Goal: Check status: Check status

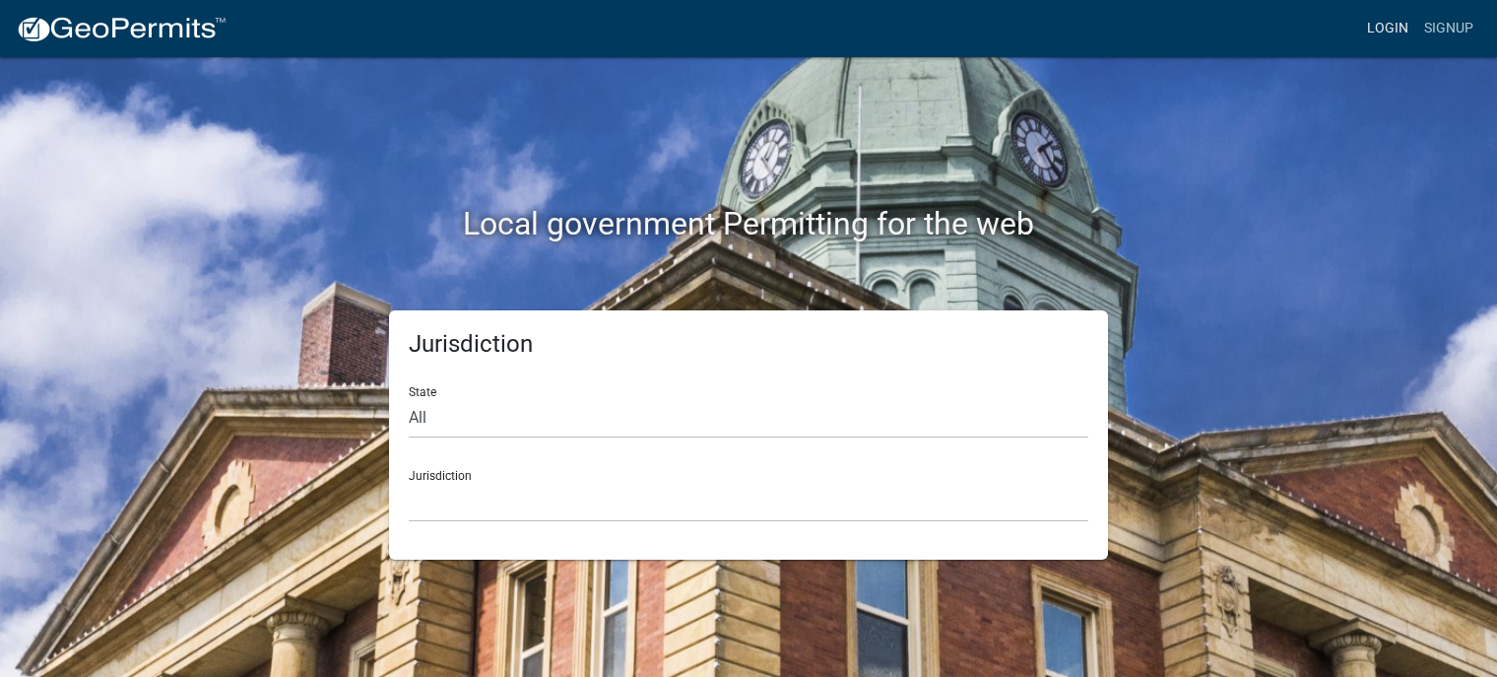
click at [1398, 31] on link "Login" at bounding box center [1387, 28] width 57 height 37
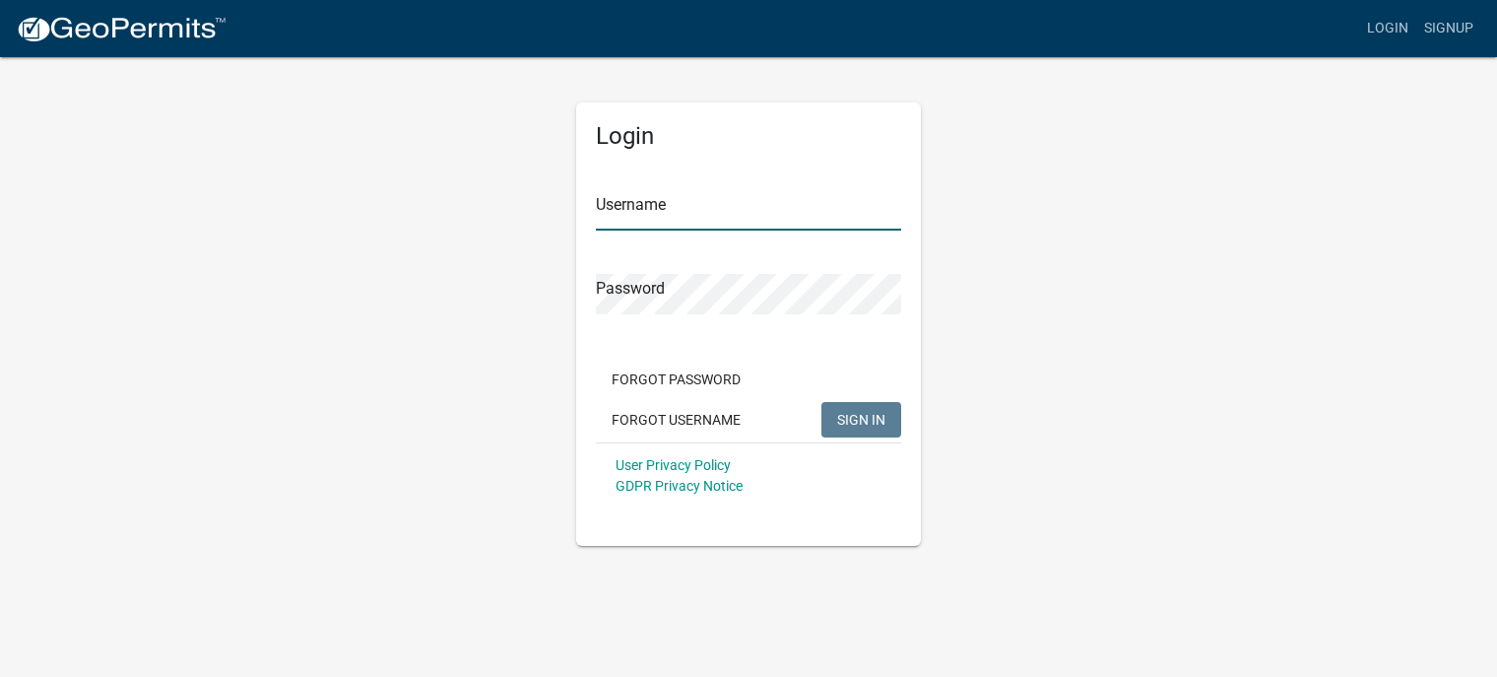
type input "harrib11"
click at [869, 413] on span "SIGN IN" at bounding box center [861, 419] width 48 height 16
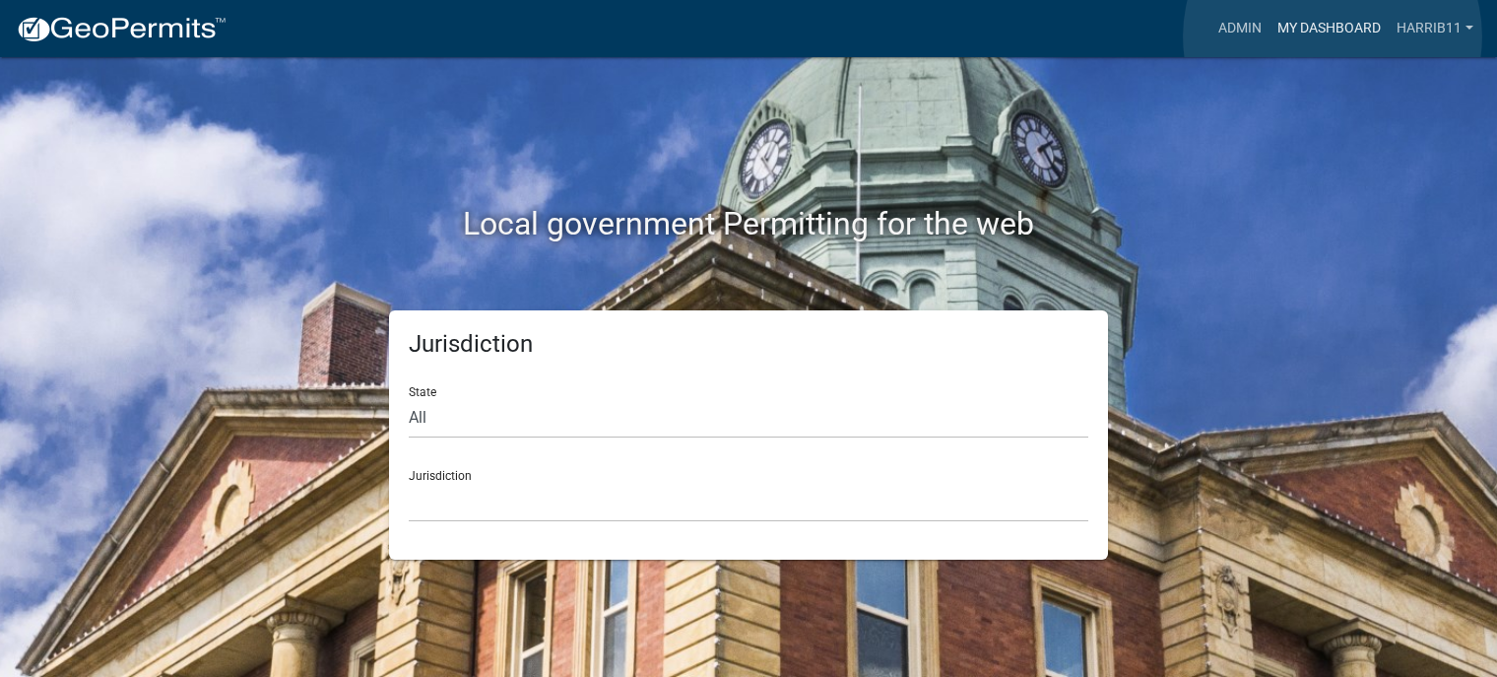
click at [1333, 36] on link "My Dashboard" at bounding box center [1329, 28] width 119 height 37
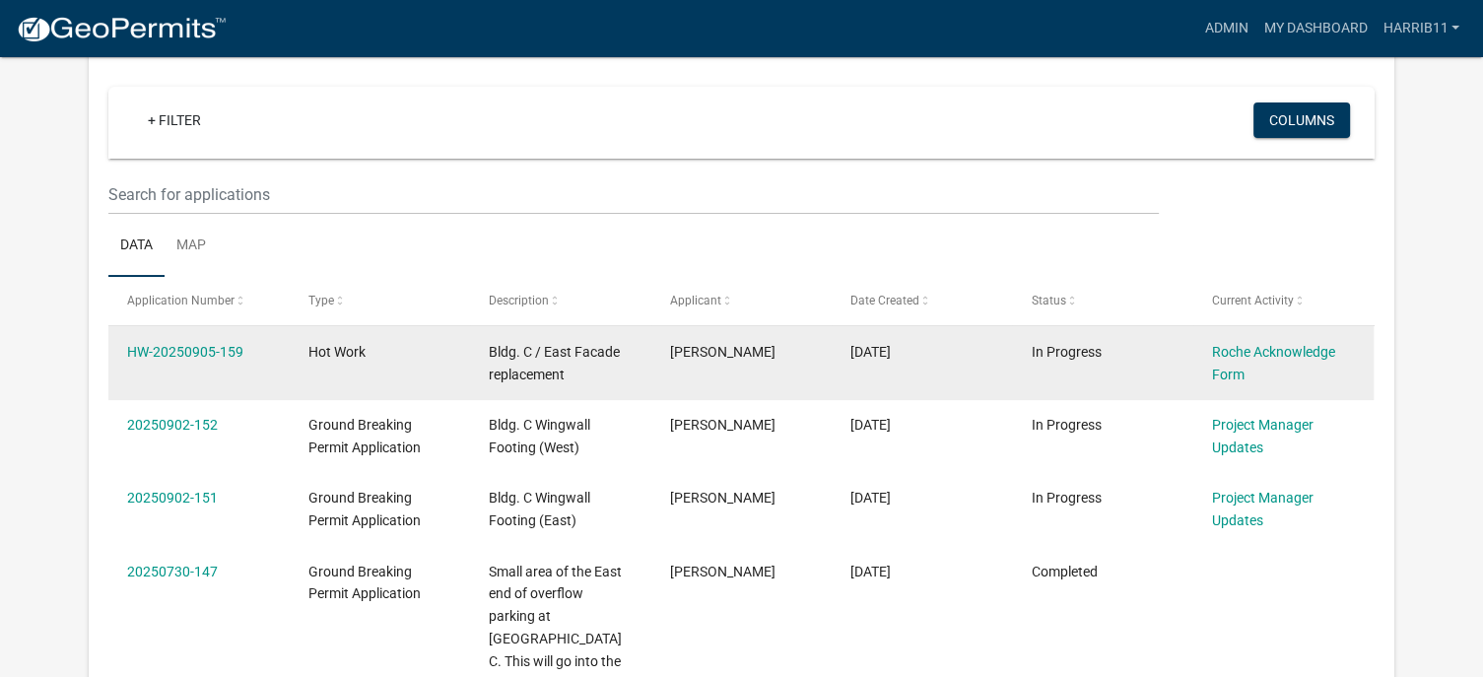
scroll to position [197, 0]
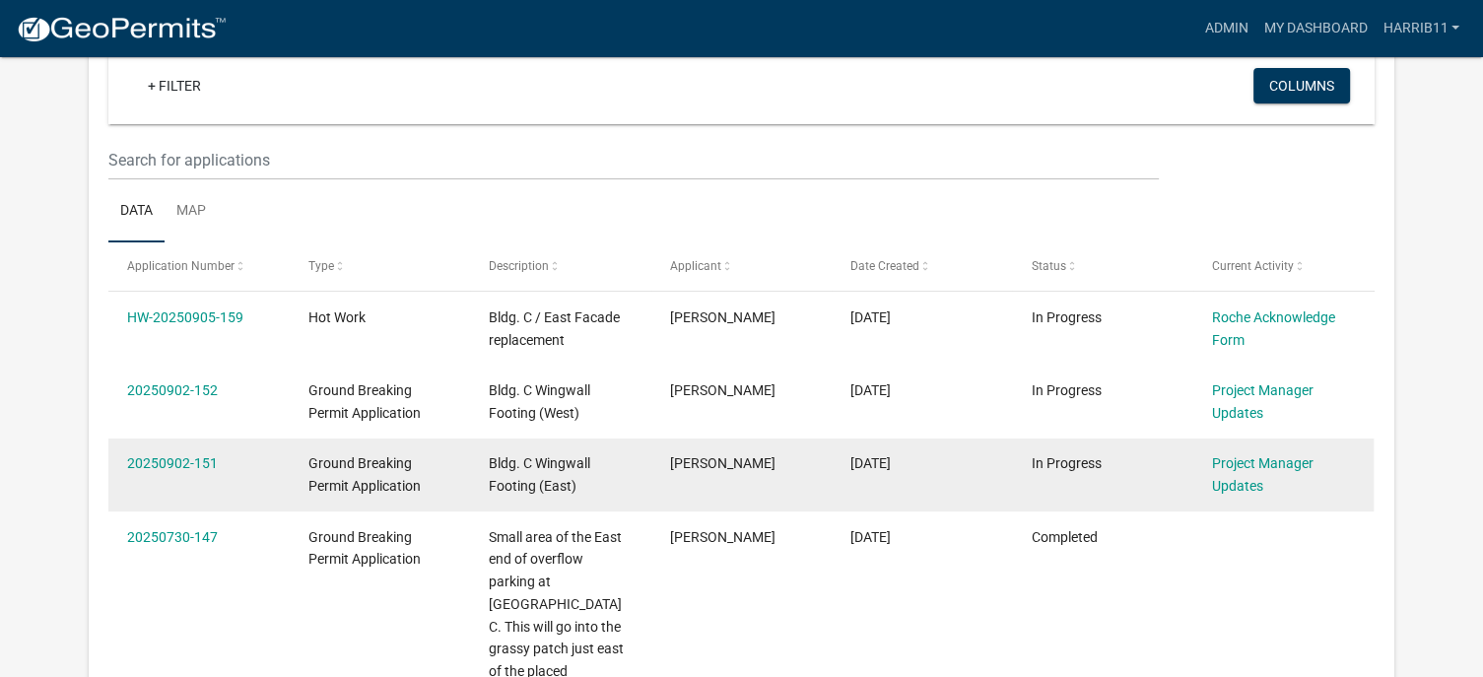
click at [430, 478] on div "Ground Breaking Permit Application" at bounding box center [379, 474] width 143 height 45
click at [177, 466] on link "20250902-151" at bounding box center [172, 463] width 91 height 16
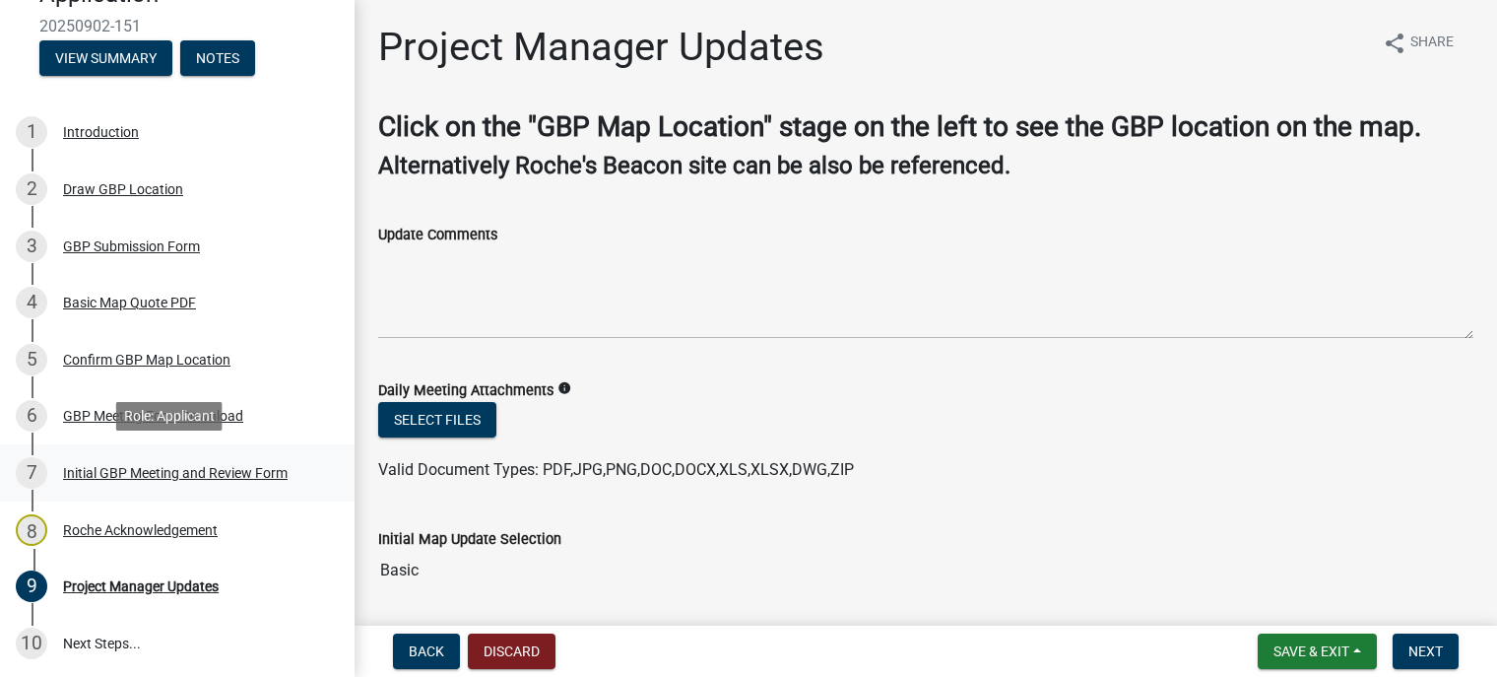
scroll to position [239, 0]
click at [83, 472] on div "Initial GBP Meeting and Review Form" at bounding box center [175, 471] width 225 height 14
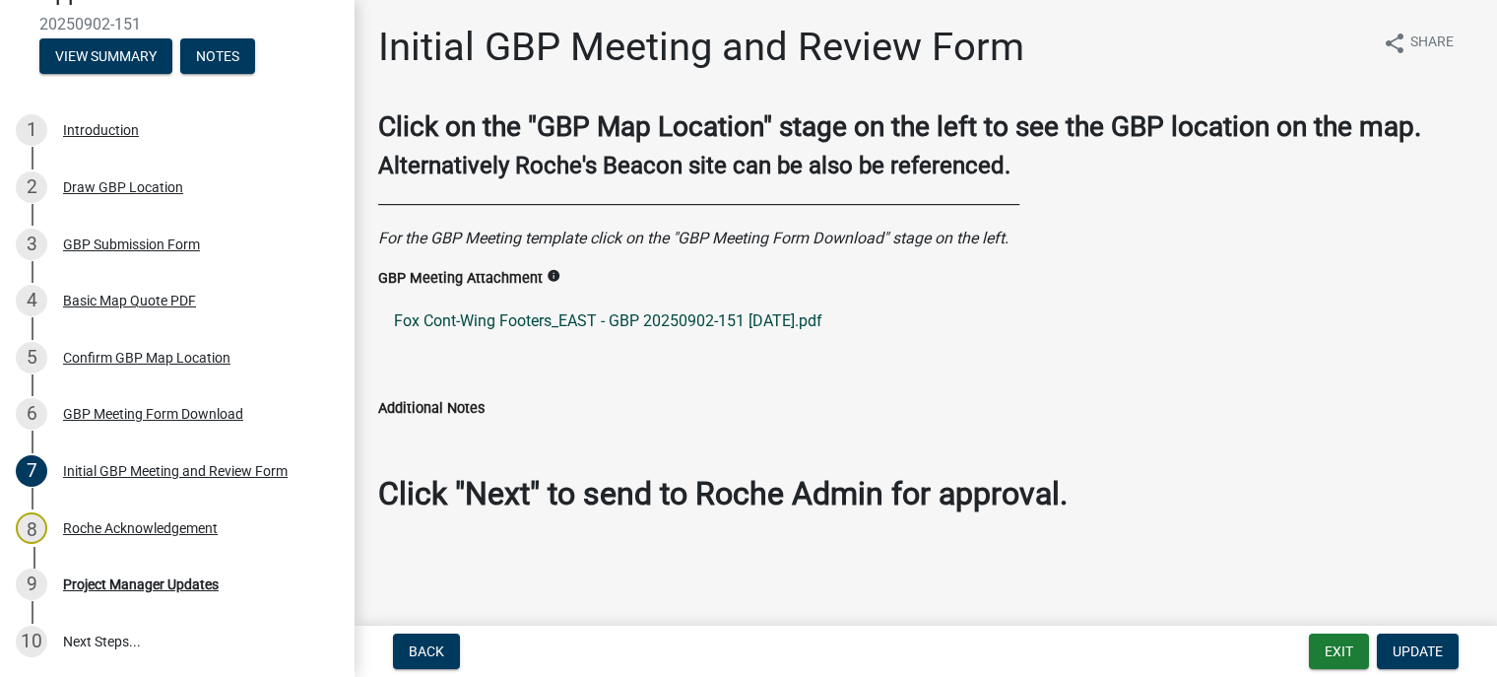
click at [773, 319] on link "Fox Cont-Wing Footers_EAST - GBP 20250902-151 [DATE].pdf" at bounding box center [925, 320] width 1095 height 47
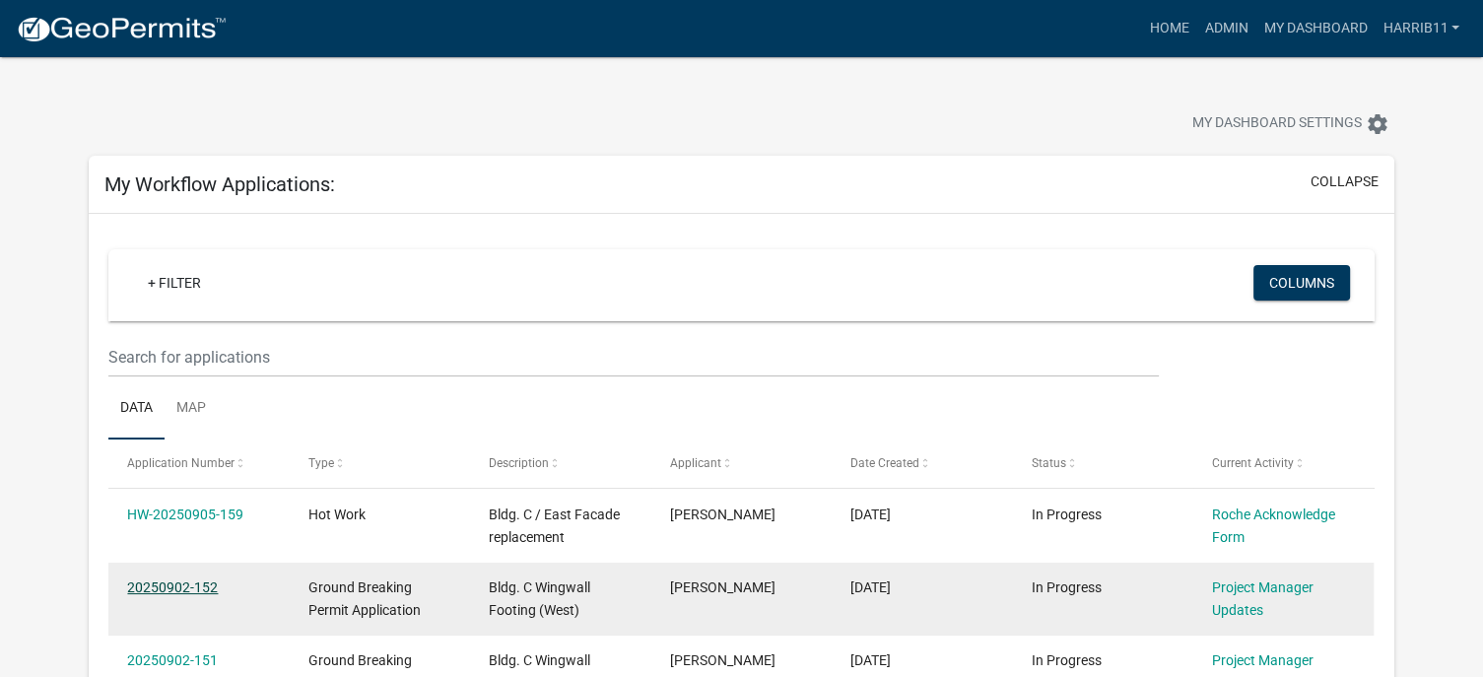
click at [181, 587] on link "20250902-152" at bounding box center [172, 587] width 91 height 16
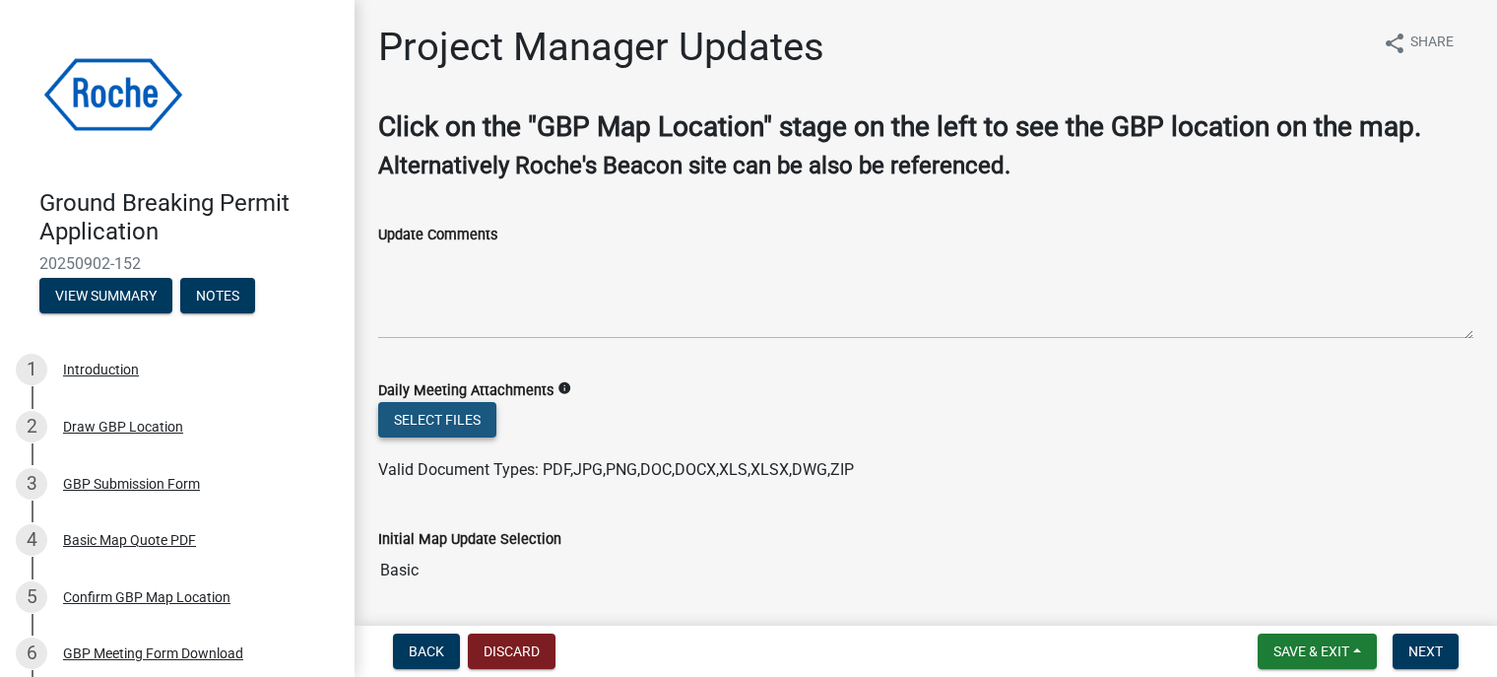
click at [445, 425] on button "Select files" at bounding box center [437, 419] width 118 height 35
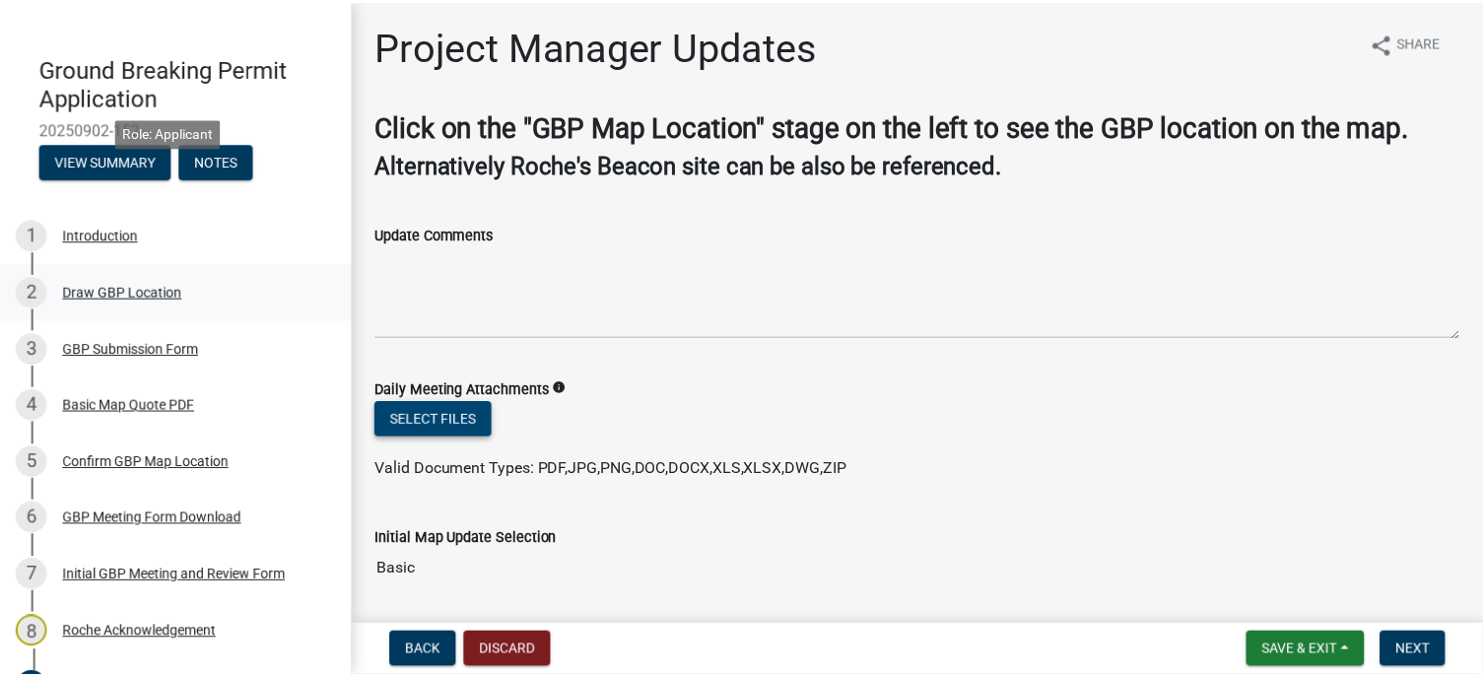
scroll to position [239, 0]
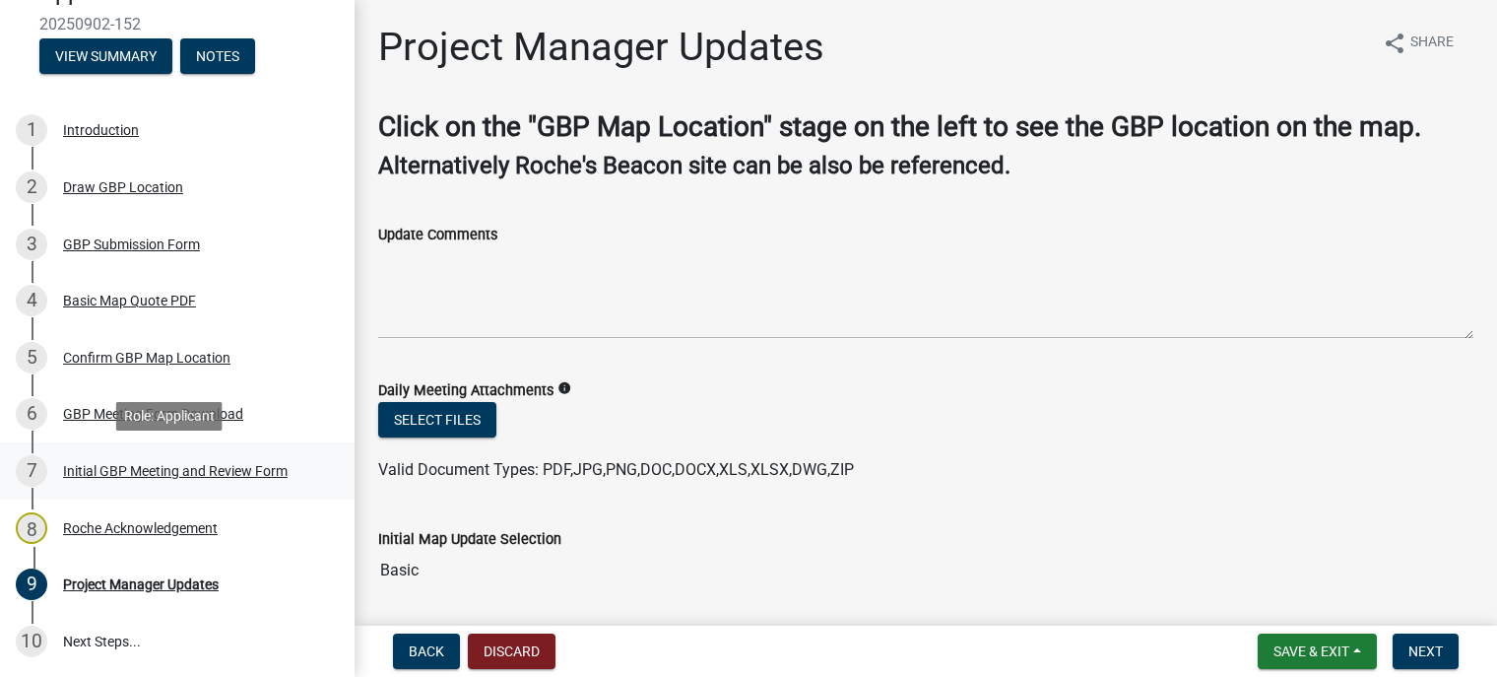
click at [245, 470] on div "Initial GBP Meeting and Review Form" at bounding box center [175, 471] width 225 height 14
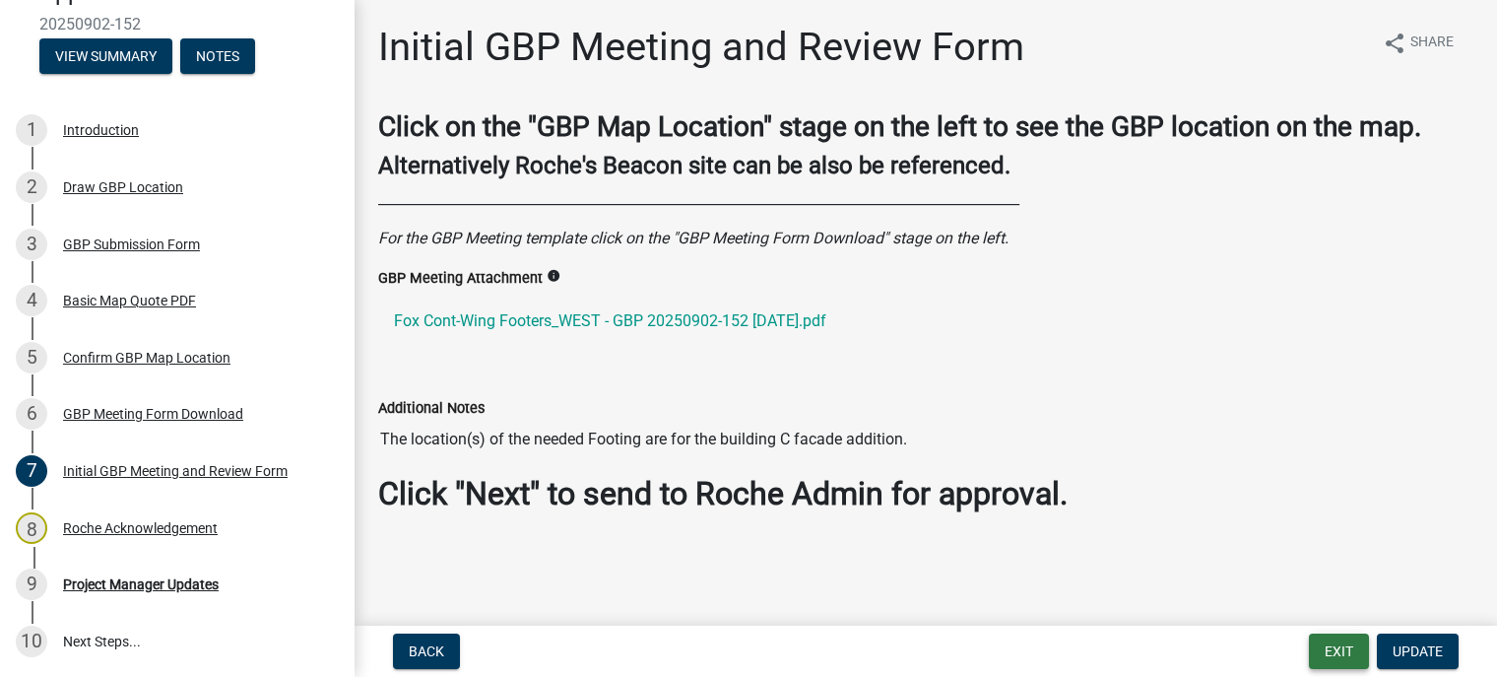
click at [1338, 645] on button "Exit" at bounding box center [1339, 650] width 60 height 35
